Goal: Task Accomplishment & Management: Complete application form

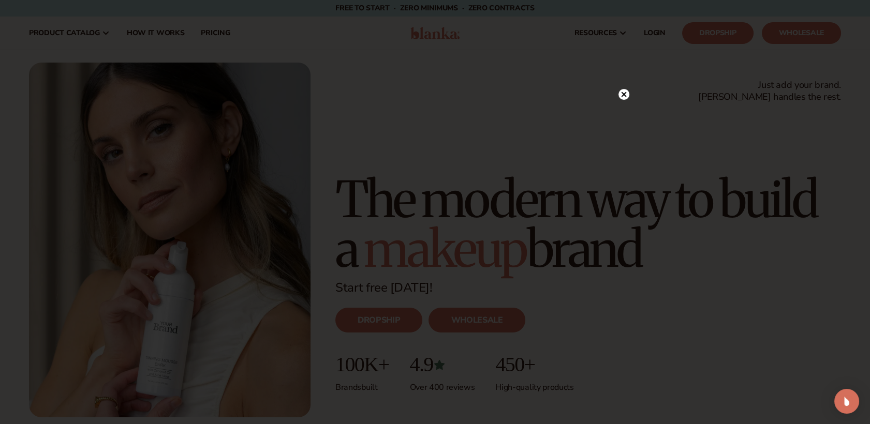
click at [622, 96] on circle at bounding box center [623, 94] width 11 height 11
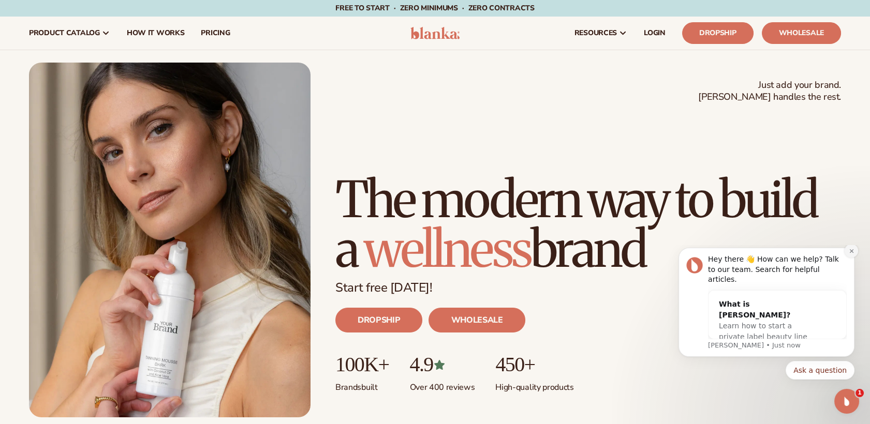
click at [849, 254] on icon "Dismiss notification" at bounding box center [852, 251] width 6 height 6
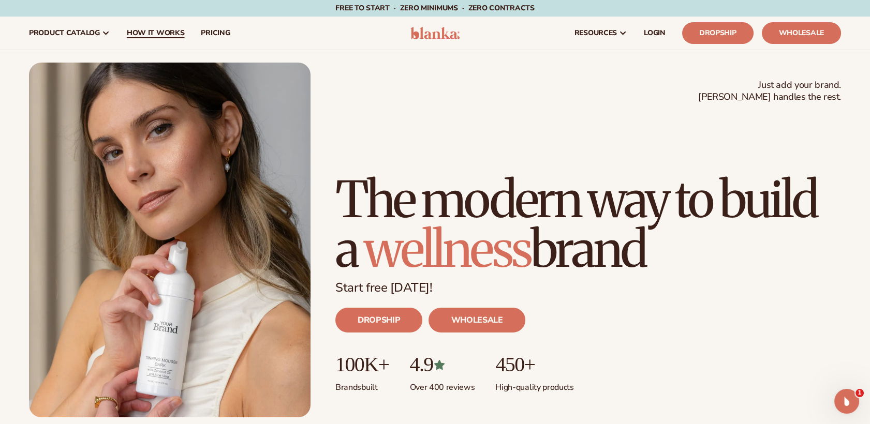
click at [150, 29] on span "How It Works" at bounding box center [156, 33] width 58 height 8
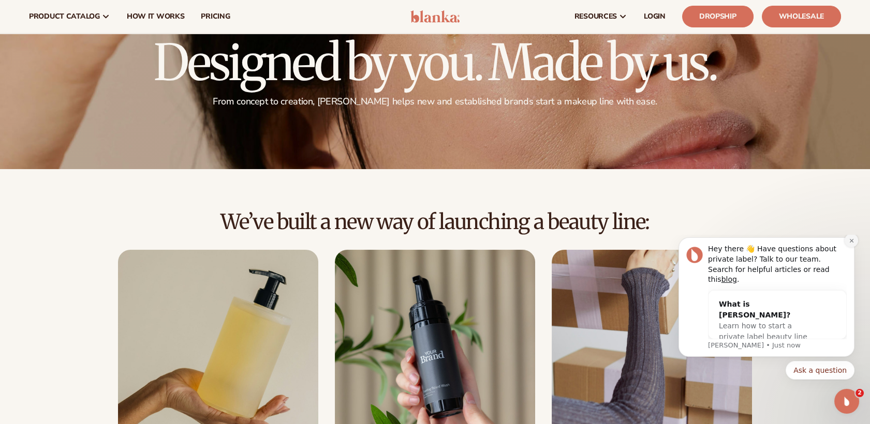
click at [848, 247] on button "Dismiss notification" at bounding box center [850, 240] width 13 height 13
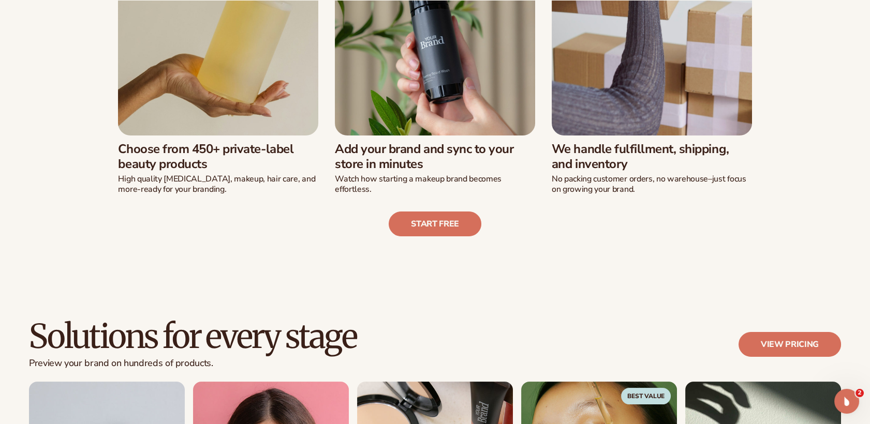
scroll to position [389, 0]
click at [445, 228] on link "Start free" at bounding box center [435, 223] width 93 height 25
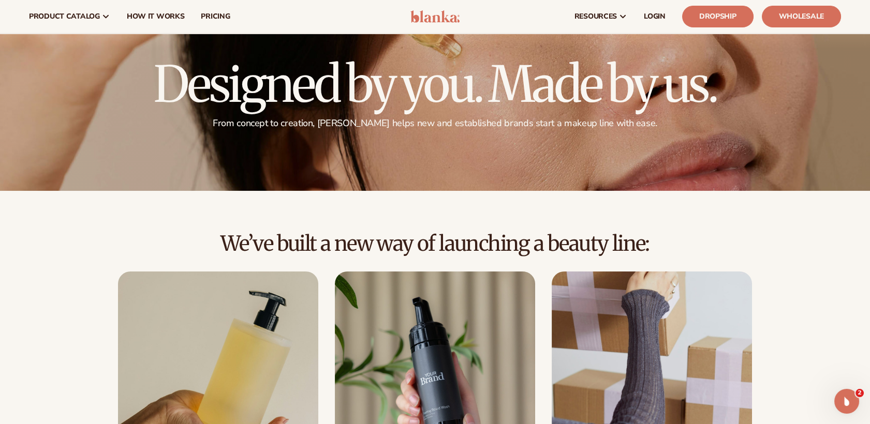
scroll to position [0, 0]
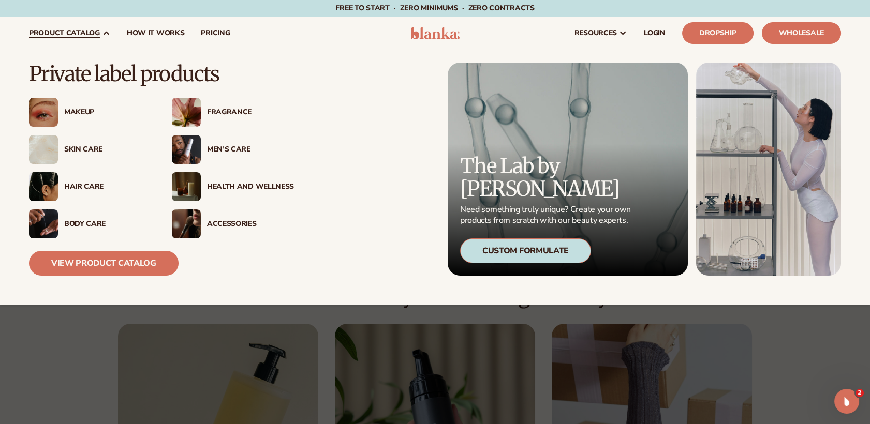
click at [86, 151] on div "Skin Care" at bounding box center [107, 149] width 87 height 9
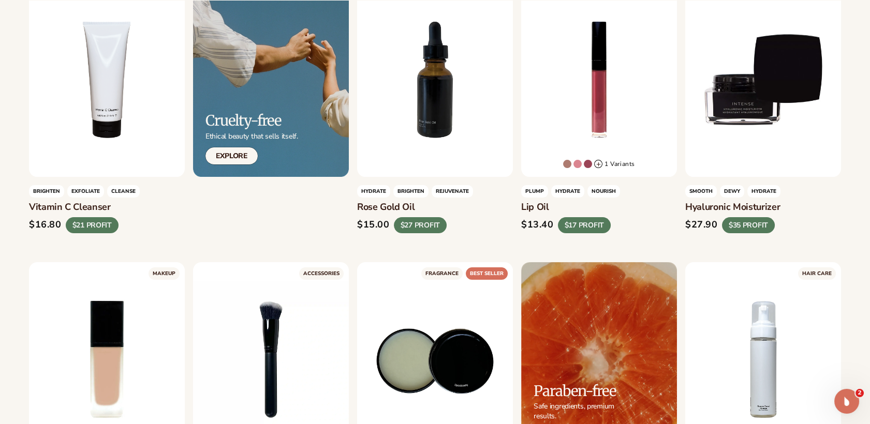
scroll to position [638, 0]
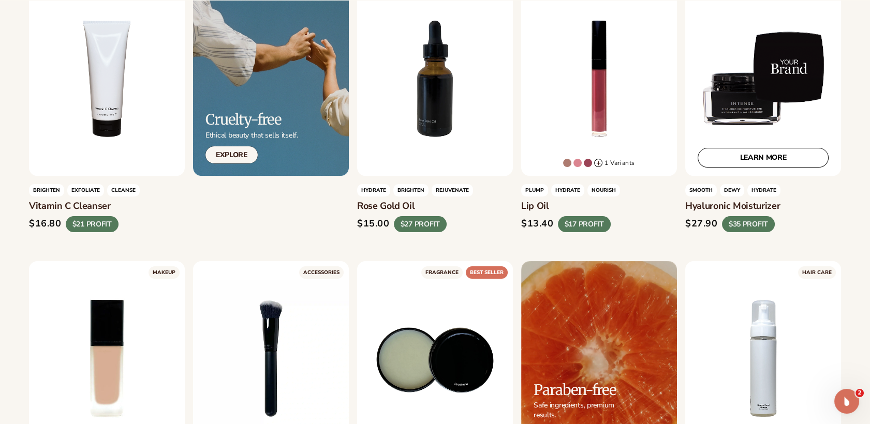
click at [751, 137] on div "LEARN MORE" at bounding box center [763, 78] width 156 height 195
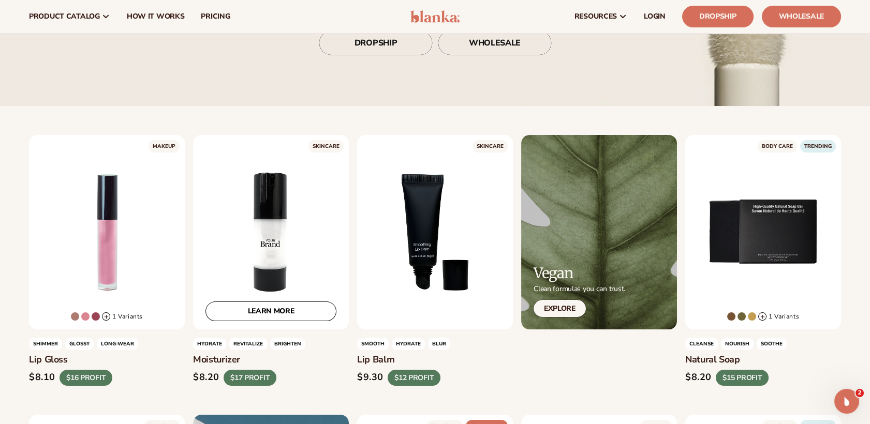
scroll to position [202, 0]
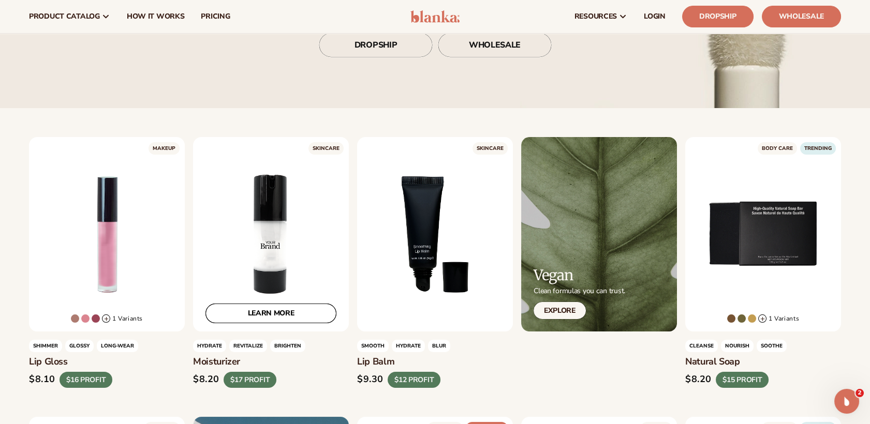
click at [306, 305] on link "LEARN MORE" at bounding box center [270, 314] width 131 height 20
